Goal: Information Seeking & Learning: Learn about a topic

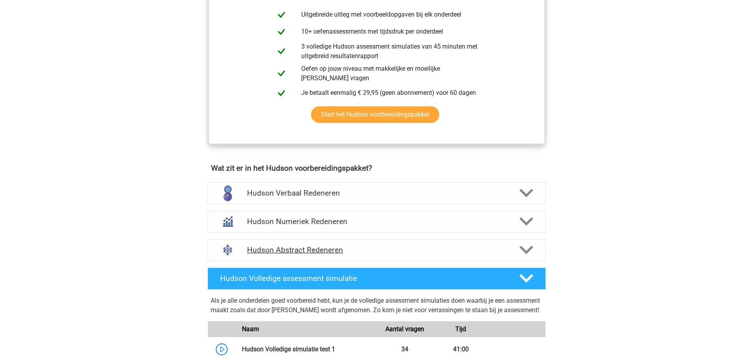
scroll to position [356, 0]
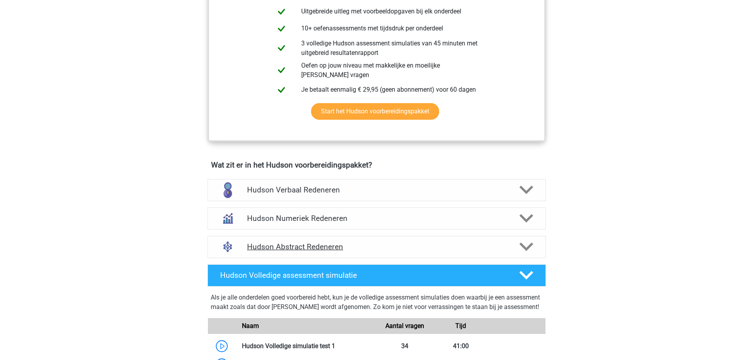
click at [530, 248] on icon at bounding box center [526, 247] width 14 height 14
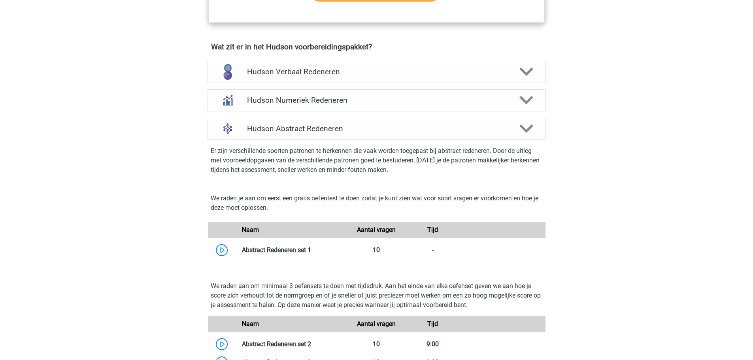
scroll to position [474, 0]
click at [311, 249] on link at bounding box center [311, 250] width 0 height 8
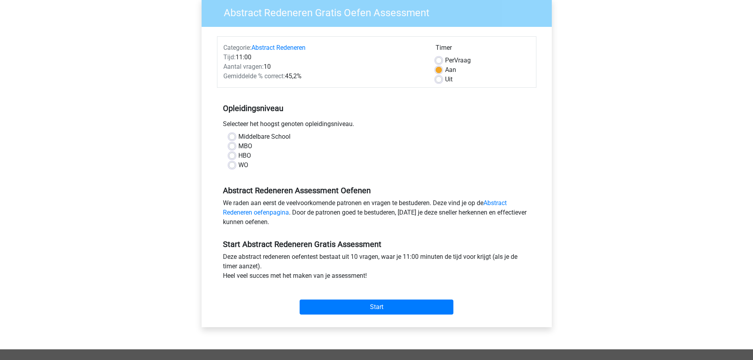
scroll to position [119, 0]
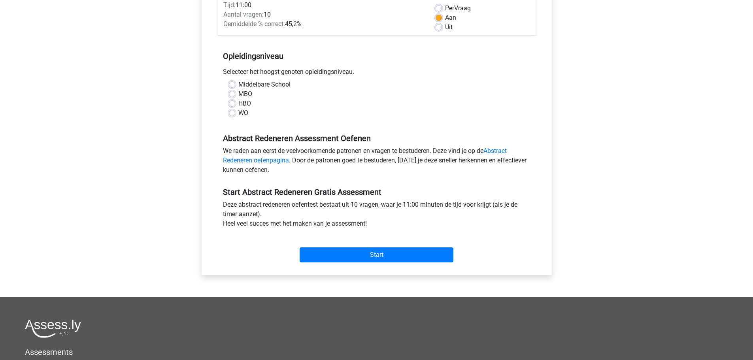
click at [238, 115] on label "WO" at bounding box center [243, 112] width 10 height 9
click at [232, 115] on input "WO" at bounding box center [232, 112] width 6 height 8
radio input "true"
click at [380, 254] on input "Start" at bounding box center [377, 254] width 154 height 15
click at [238, 102] on label "HBO" at bounding box center [244, 103] width 13 height 9
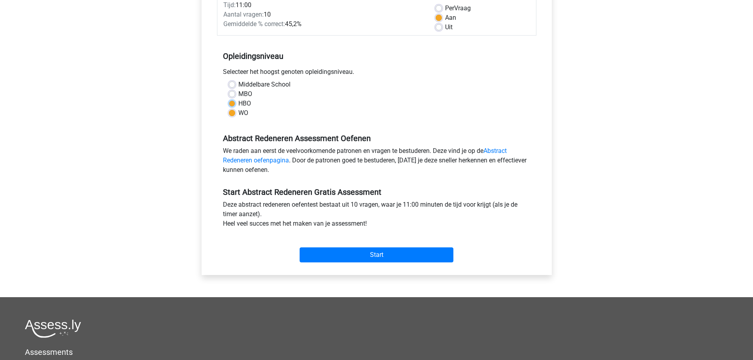
click at [233, 102] on input "HBO" at bounding box center [232, 103] width 6 height 8
radio input "true"
click at [375, 253] on input "Start" at bounding box center [377, 254] width 154 height 15
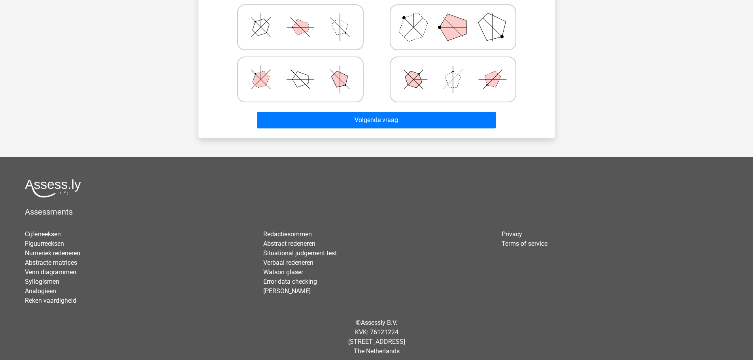
scroll to position [277, 0]
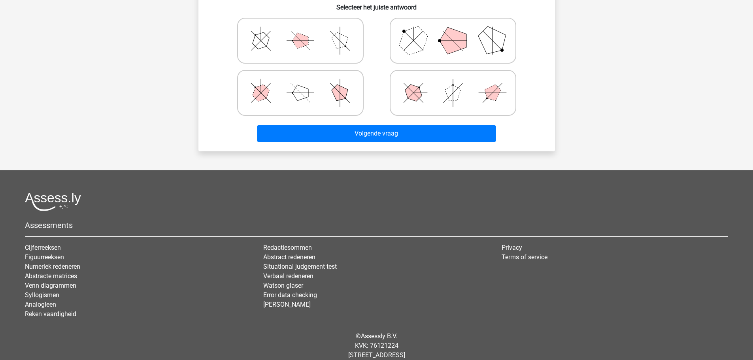
scroll to position [277, 0]
